Goal: Information Seeking & Learning: Learn about a topic

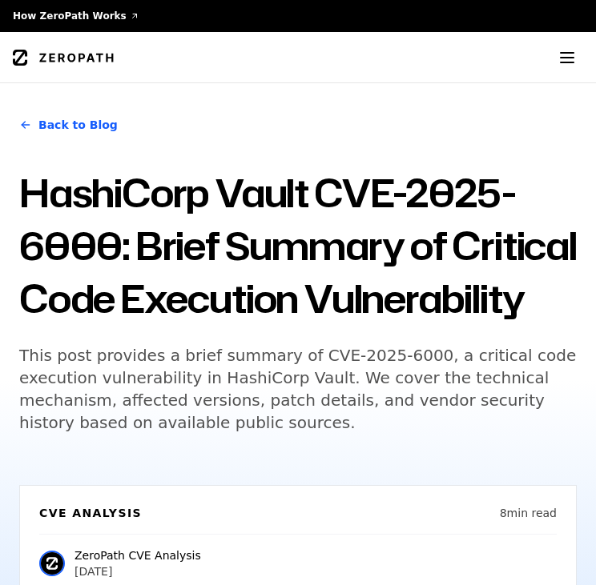
scroll to position [170, 0]
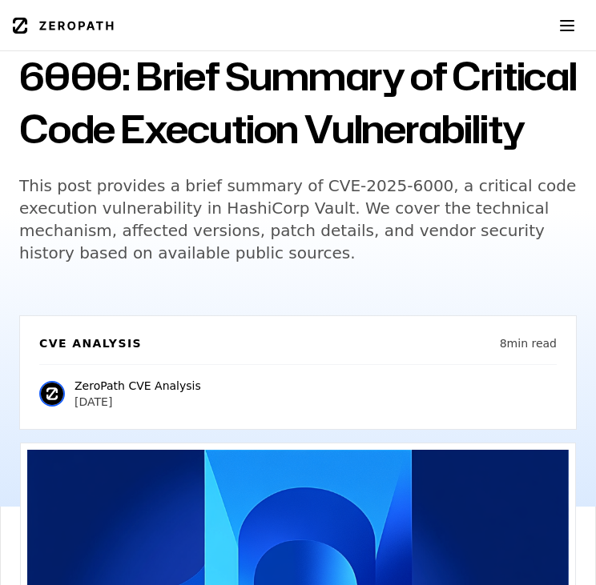
click at [105, 262] on h5 "This post provides a brief summary of CVE-2025-6000, a critical code execution …" at bounding box center [297, 220] width 557 height 90
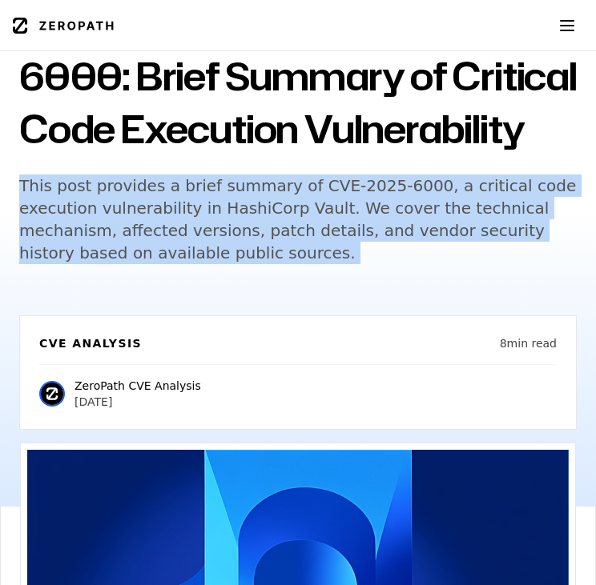
click at [105, 262] on h5 "This post provides a brief summary of CVE-2025-6000, a critical code execution …" at bounding box center [297, 220] width 557 height 90
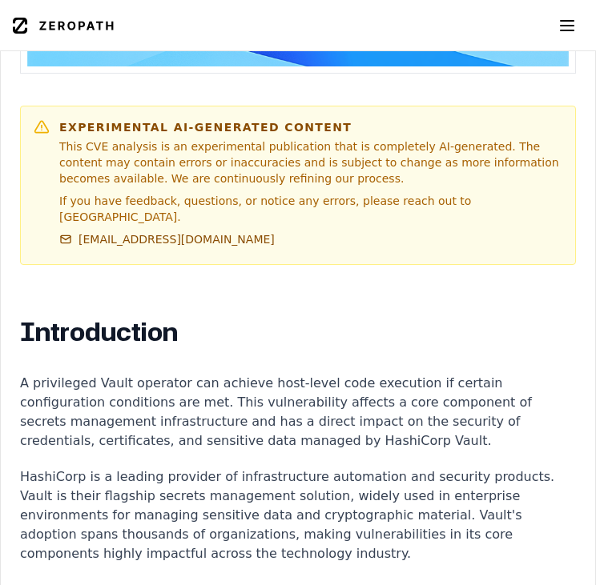
scroll to position [993, 0]
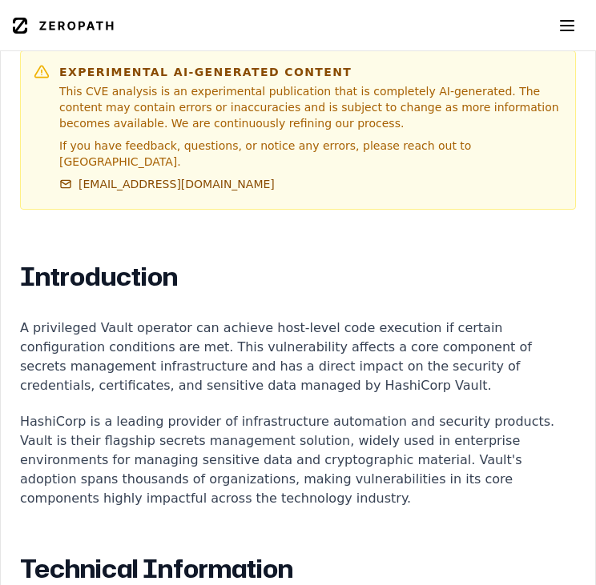
click at [29, 371] on p "A privileged Vault operator can achieve host-level code execution if certain co…" at bounding box center [298, 357] width 556 height 77
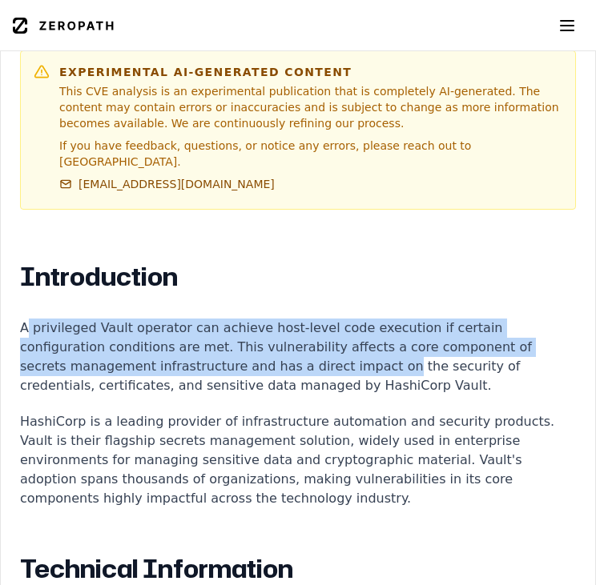
drag, startPoint x: 29, startPoint y: 371, endPoint x: 242, endPoint y: 411, distance: 216.7
click at [242, 395] on p "A privileged Vault operator can achieve host-level code execution if certain co…" at bounding box center [298, 357] width 556 height 77
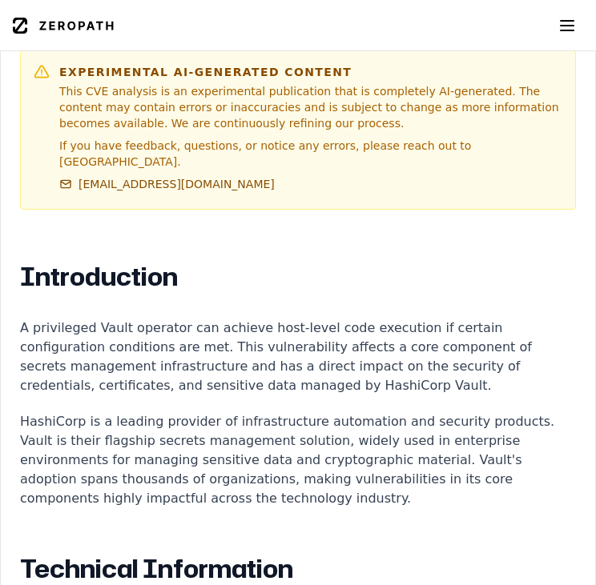
drag, startPoint x: 242, startPoint y: 411, endPoint x: 195, endPoint y: 432, distance: 50.9
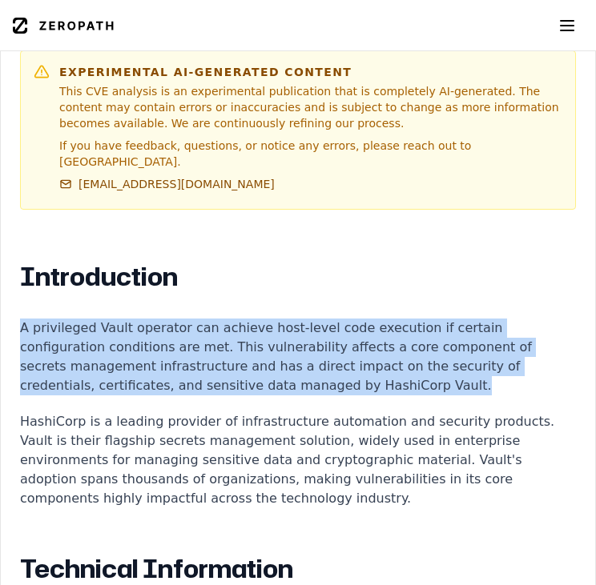
drag, startPoint x: 0, startPoint y: 358, endPoint x: 288, endPoint y: 417, distance: 294.2
copy p "A privileged Vault operator can achieve host-level code execution if certain co…"
